Goal: Task Accomplishment & Management: Use online tool/utility

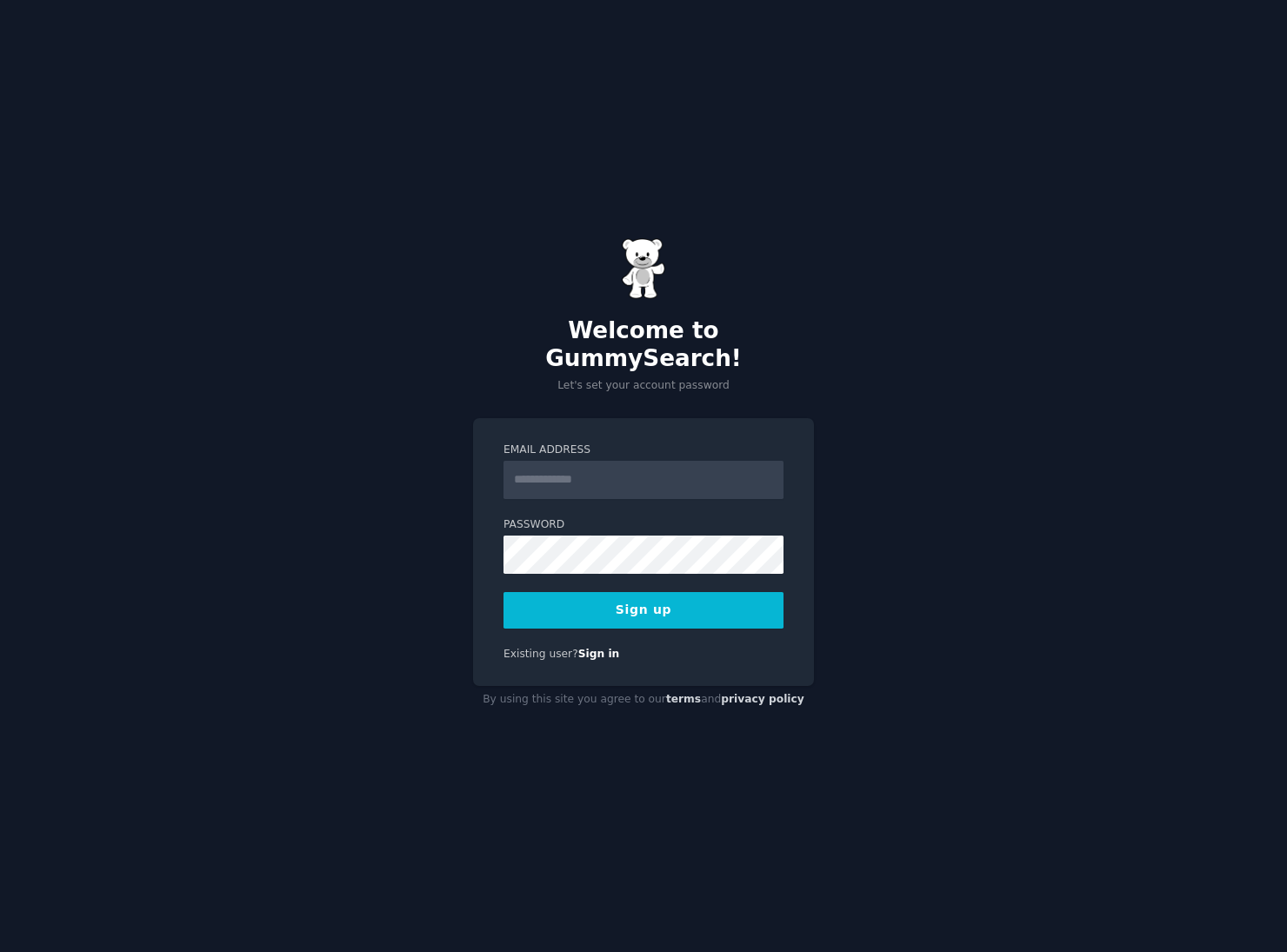
click at [570, 461] on input "Email Address" at bounding box center [644, 480] width 281 height 39
type input "**********"
click at [647, 593] on button "Sign up" at bounding box center [644, 610] width 281 height 37
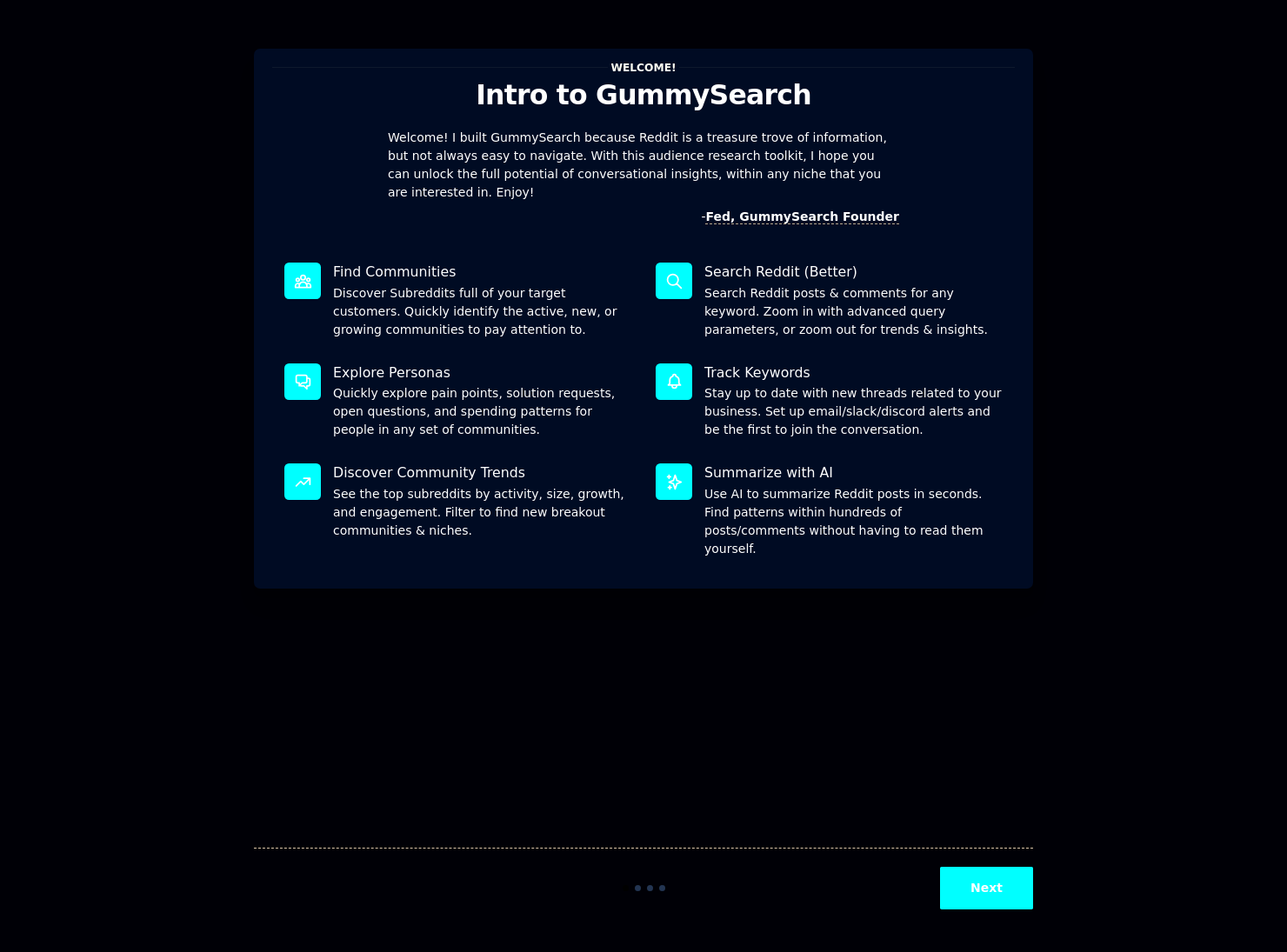
click at [672, 274] on icon at bounding box center [674, 280] width 14 height 14
click at [962, 882] on button "Next" at bounding box center [987, 888] width 93 height 42
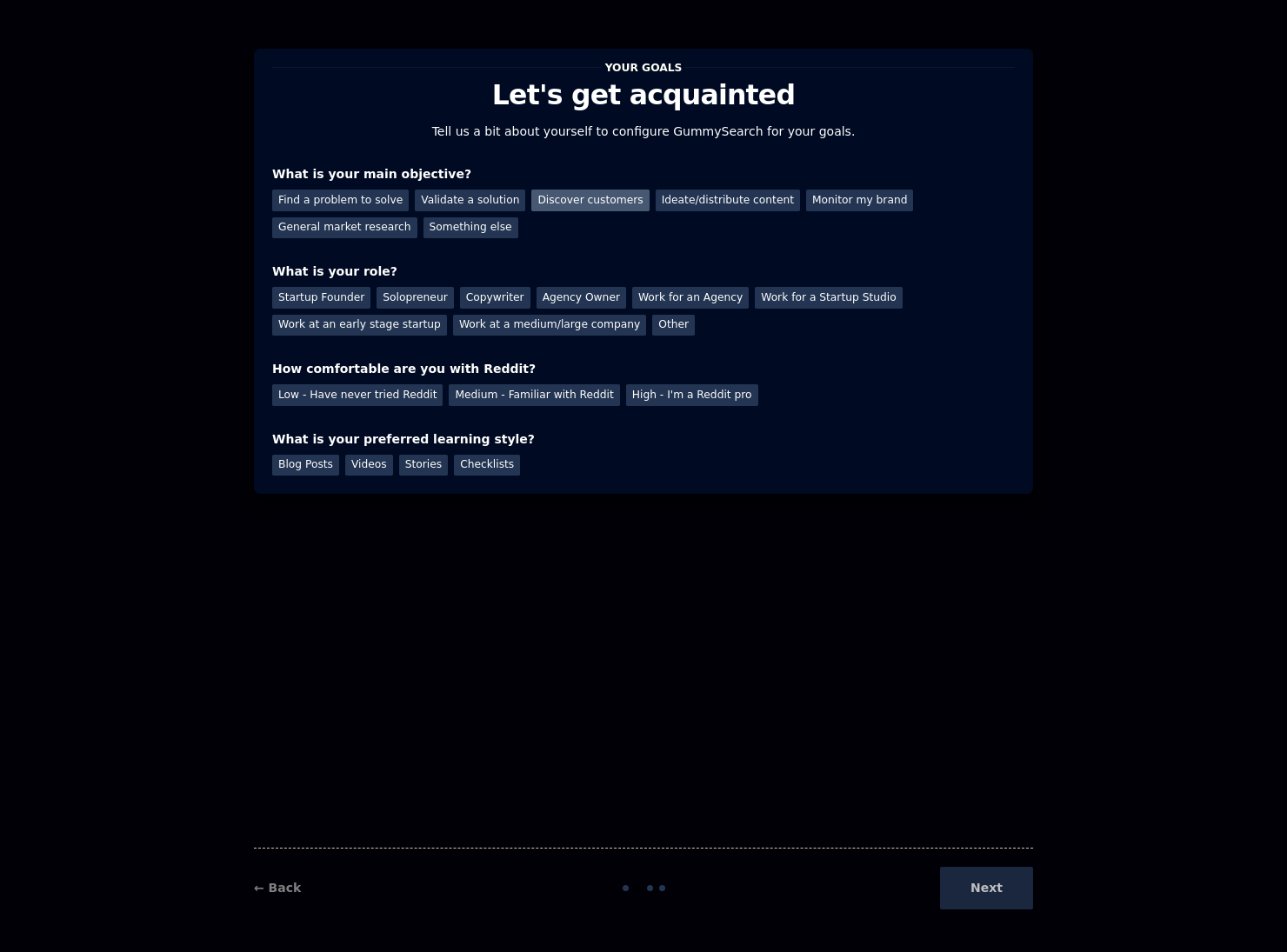
click at [567, 200] on div "Discover customers" at bounding box center [590, 200] width 118 height 22
click at [418, 217] on div "General market research" at bounding box center [345, 228] width 145 height 22
click at [302, 299] on div "Startup Founder" at bounding box center [322, 298] width 99 height 22
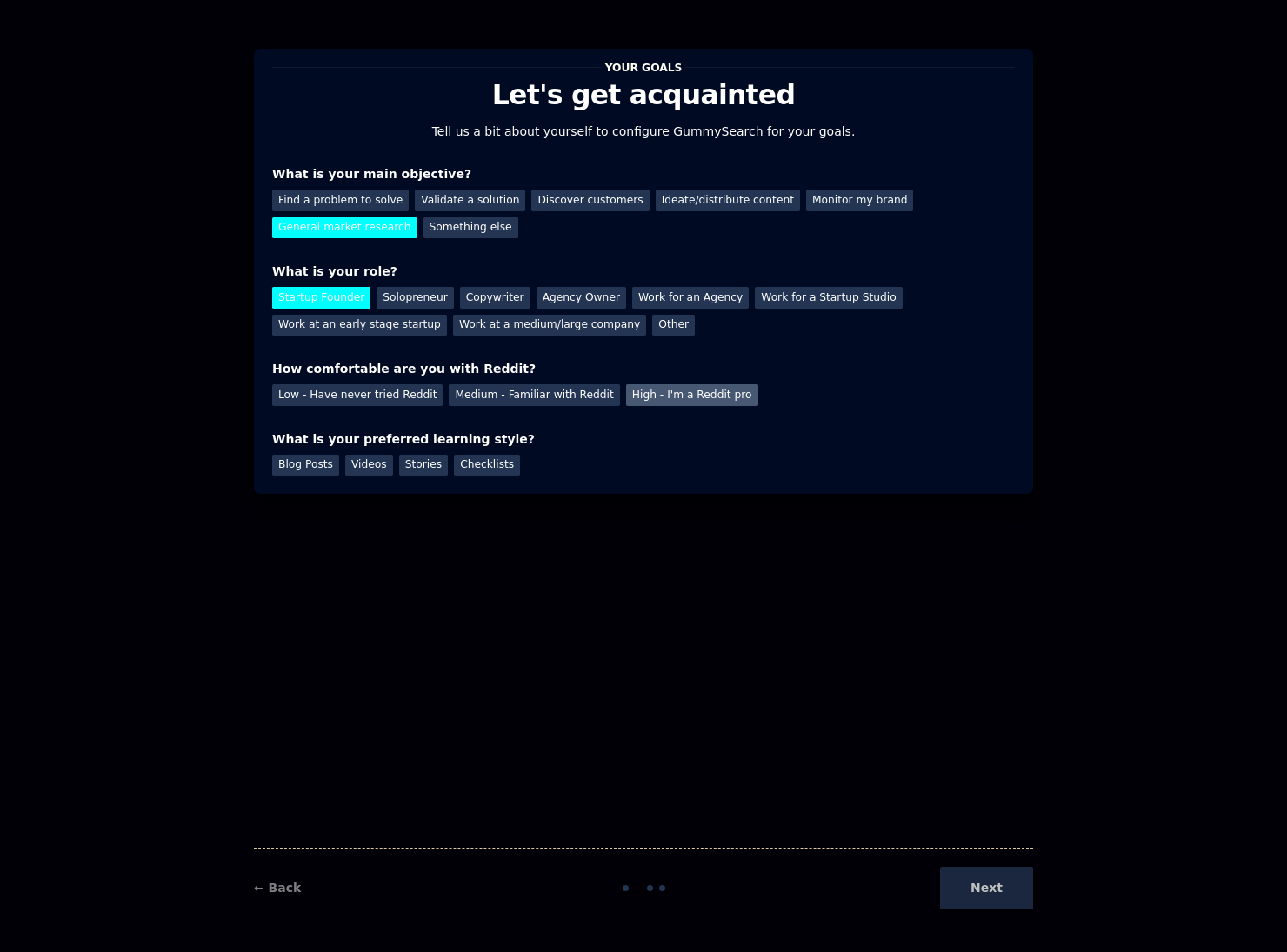
click at [629, 398] on div "High - I'm a Reddit pro" at bounding box center [692, 395] width 132 height 22
click at [289, 455] on div "Blog Posts" at bounding box center [306, 466] width 67 height 22
click at [981, 901] on button "Next" at bounding box center [987, 888] width 93 height 42
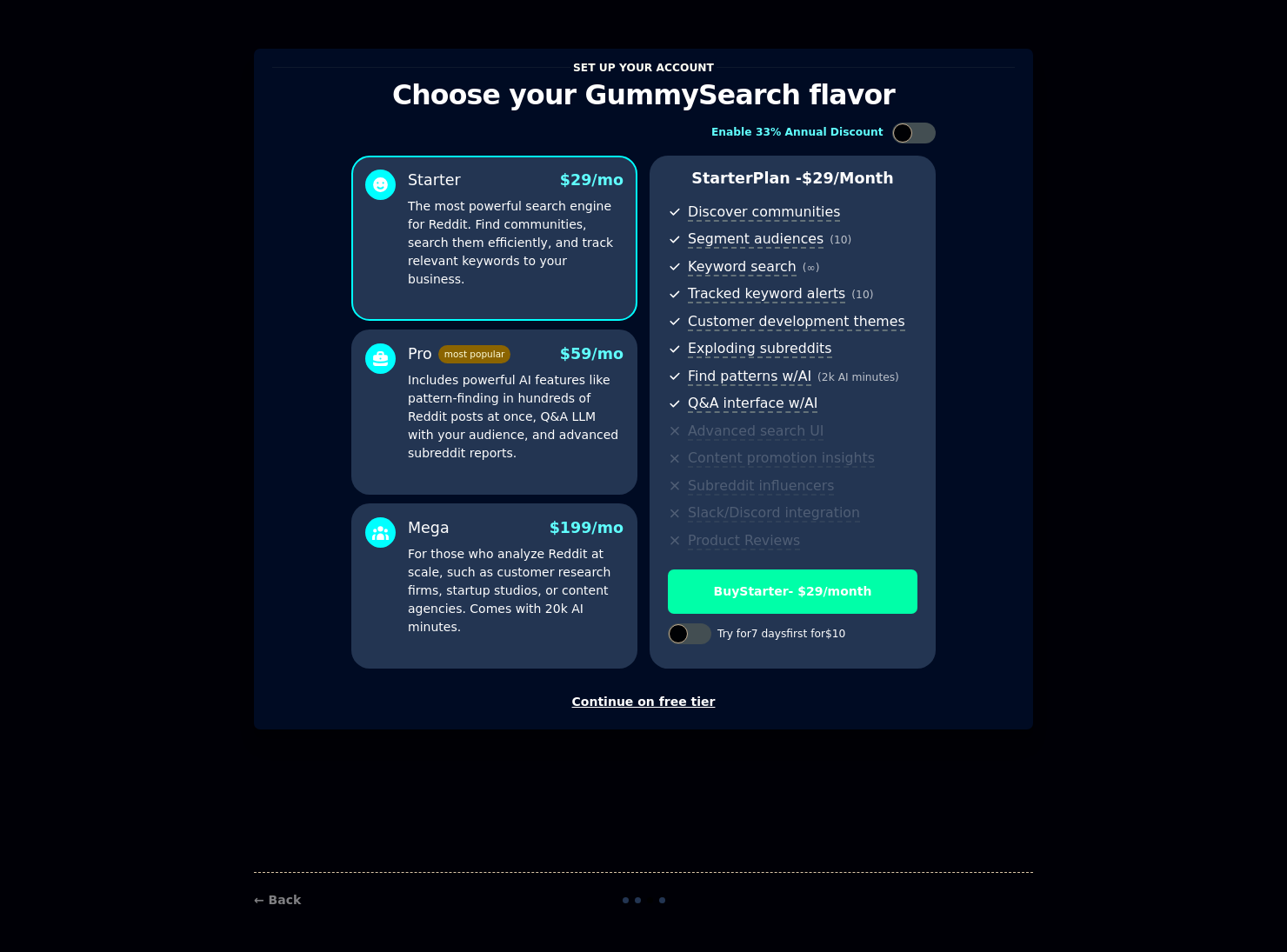
click at [675, 700] on div "Continue on free tier" at bounding box center [644, 702] width 743 height 18
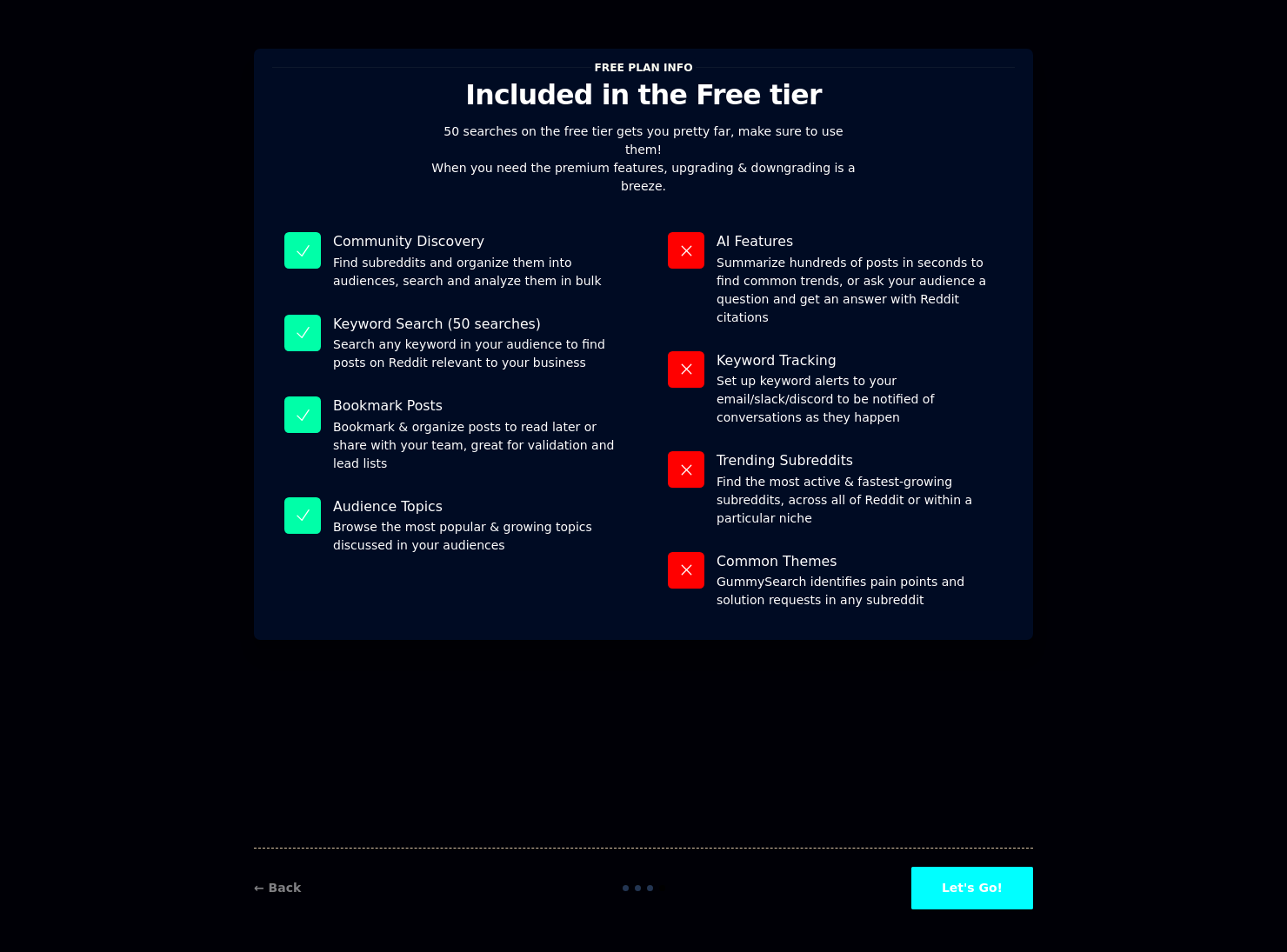
click at [1002, 893] on button "Let's Go!" at bounding box center [972, 888] width 121 height 42
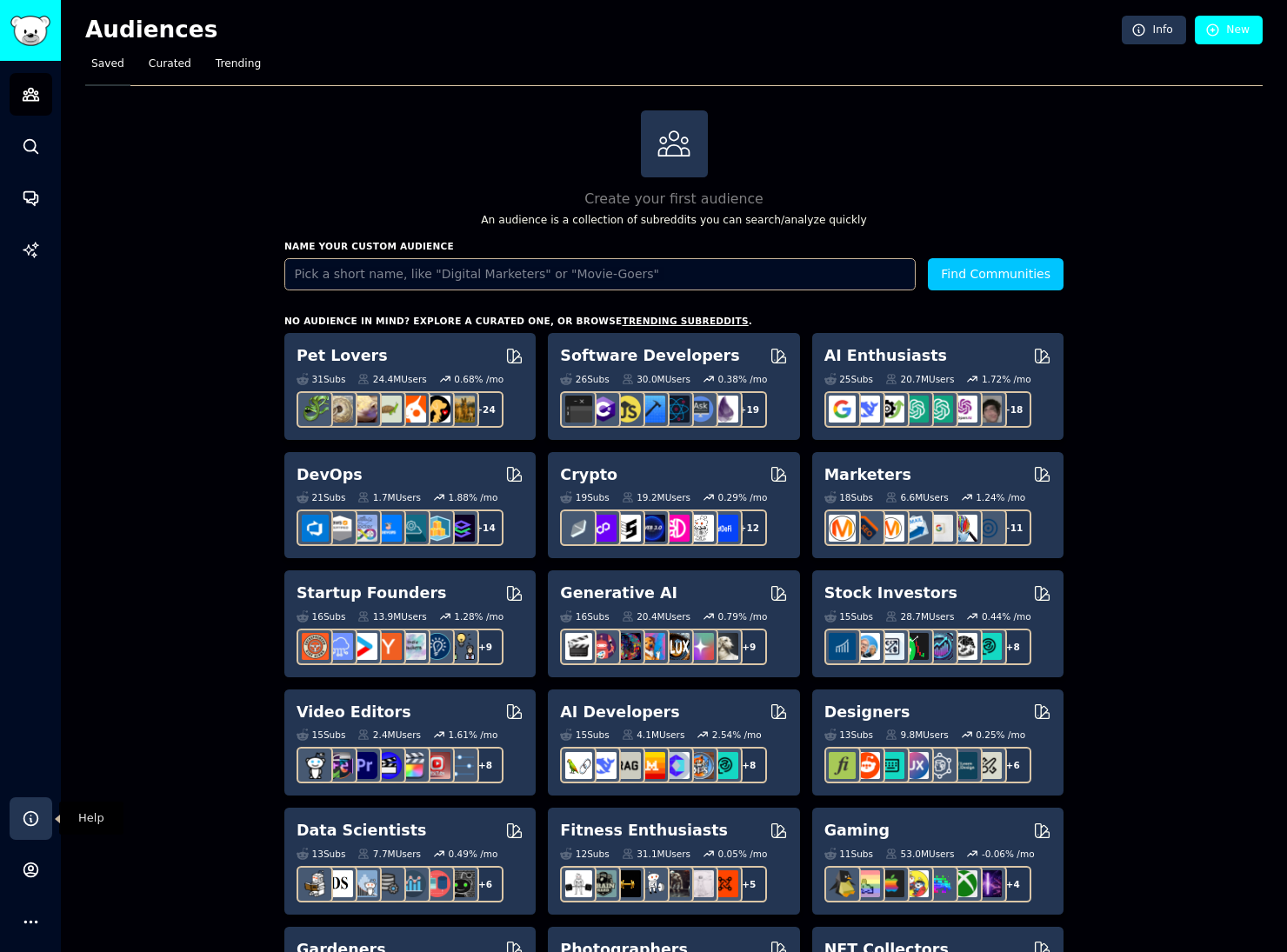
click at [36, 811] on icon "Sidebar" at bounding box center [31, 819] width 18 height 18
